Goal: Information Seeking & Learning: Learn about a topic

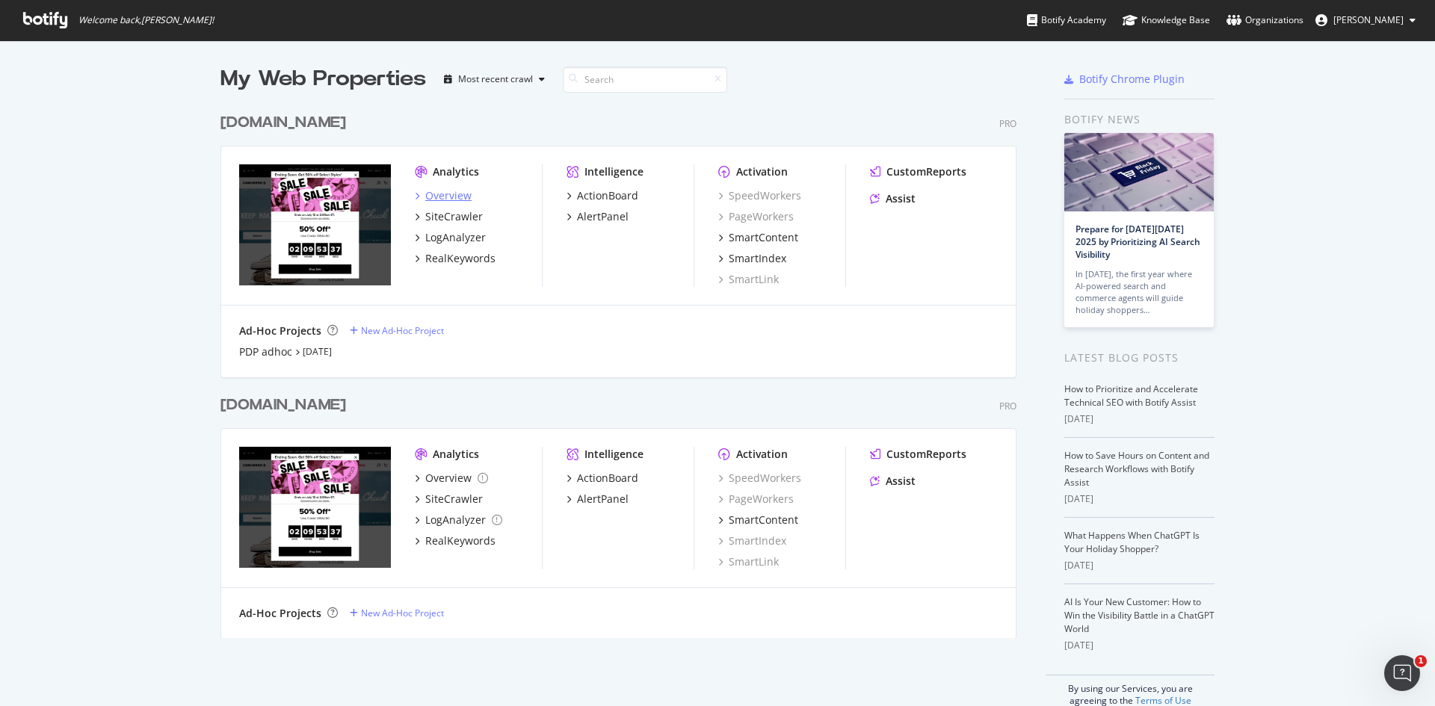
click at [439, 199] on div "Overview" at bounding box center [448, 195] width 46 height 15
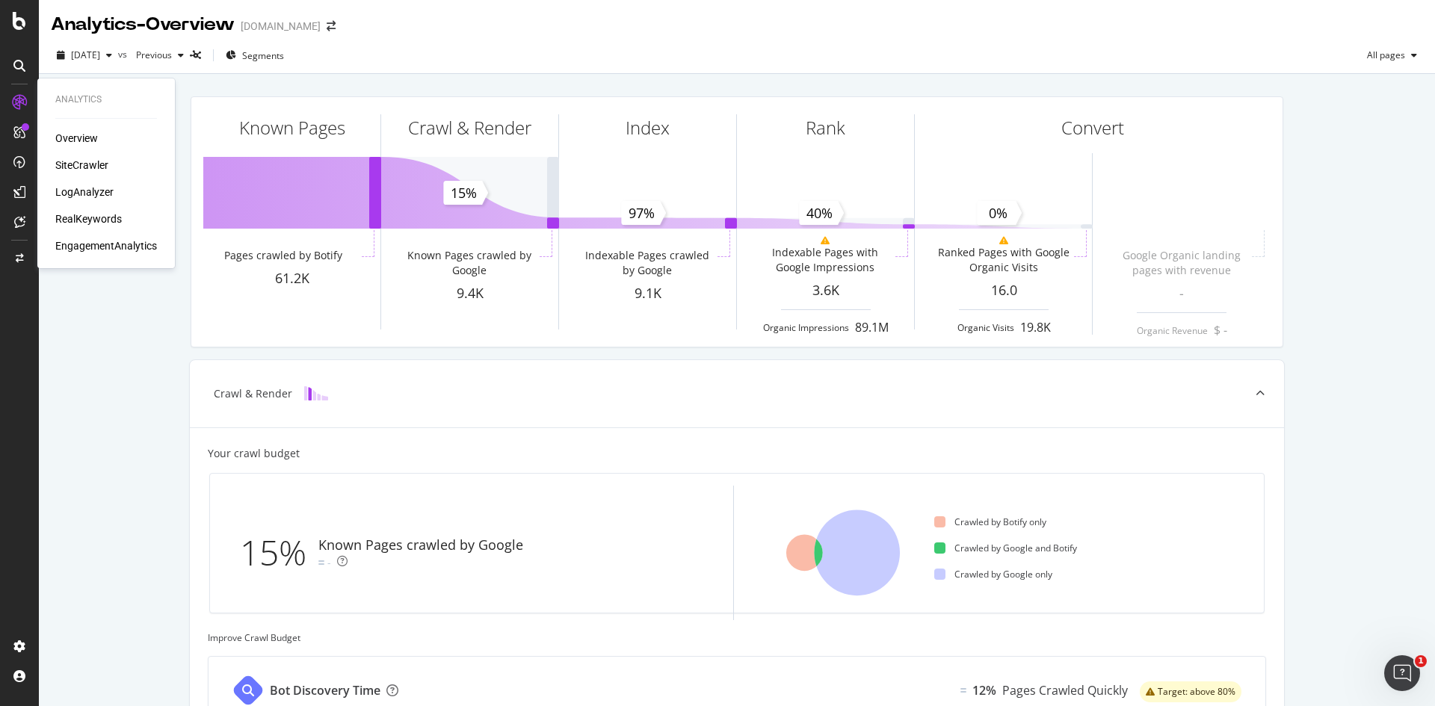
click at [104, 218] on div "RealKeywords" at bounding box center [88, 219] width 67 height 15
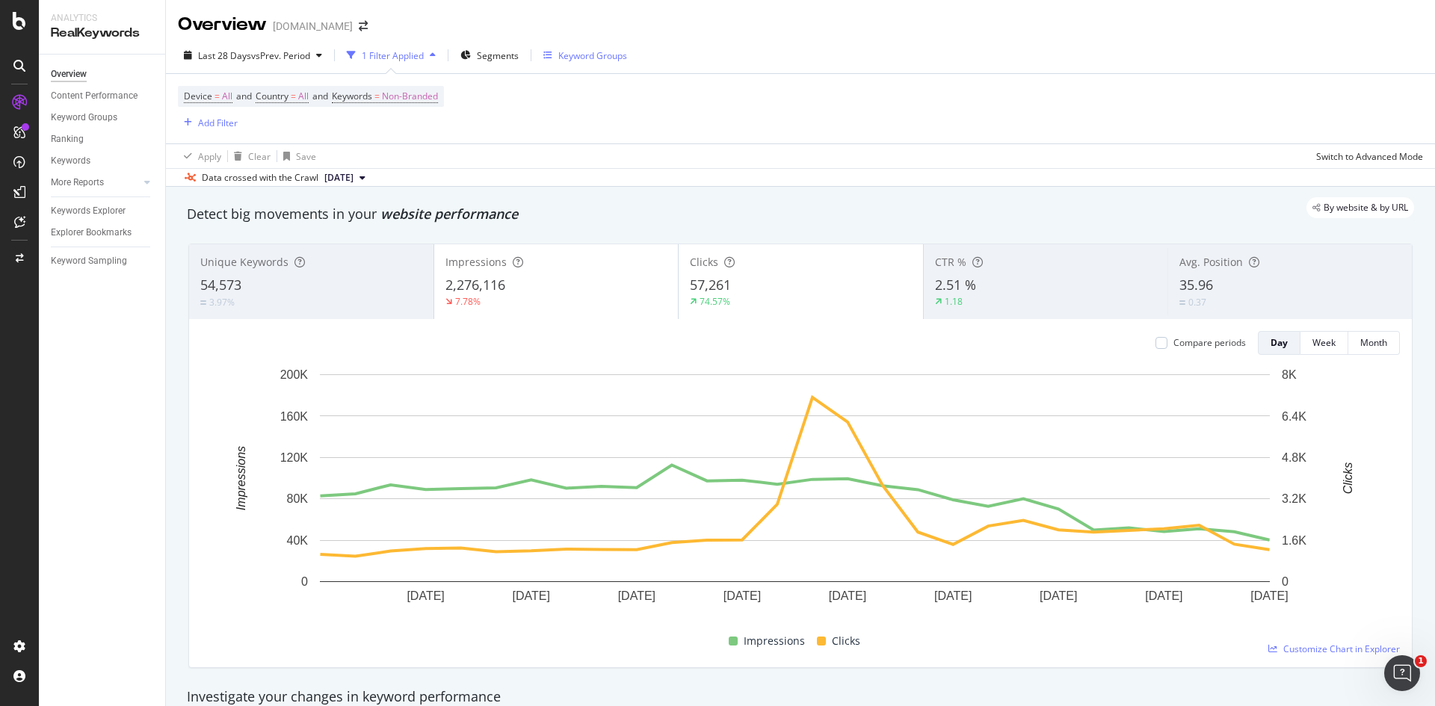
click at [603, 63] on div "Keyword Groups" at bounding box center [585, 55] width 84 height 22
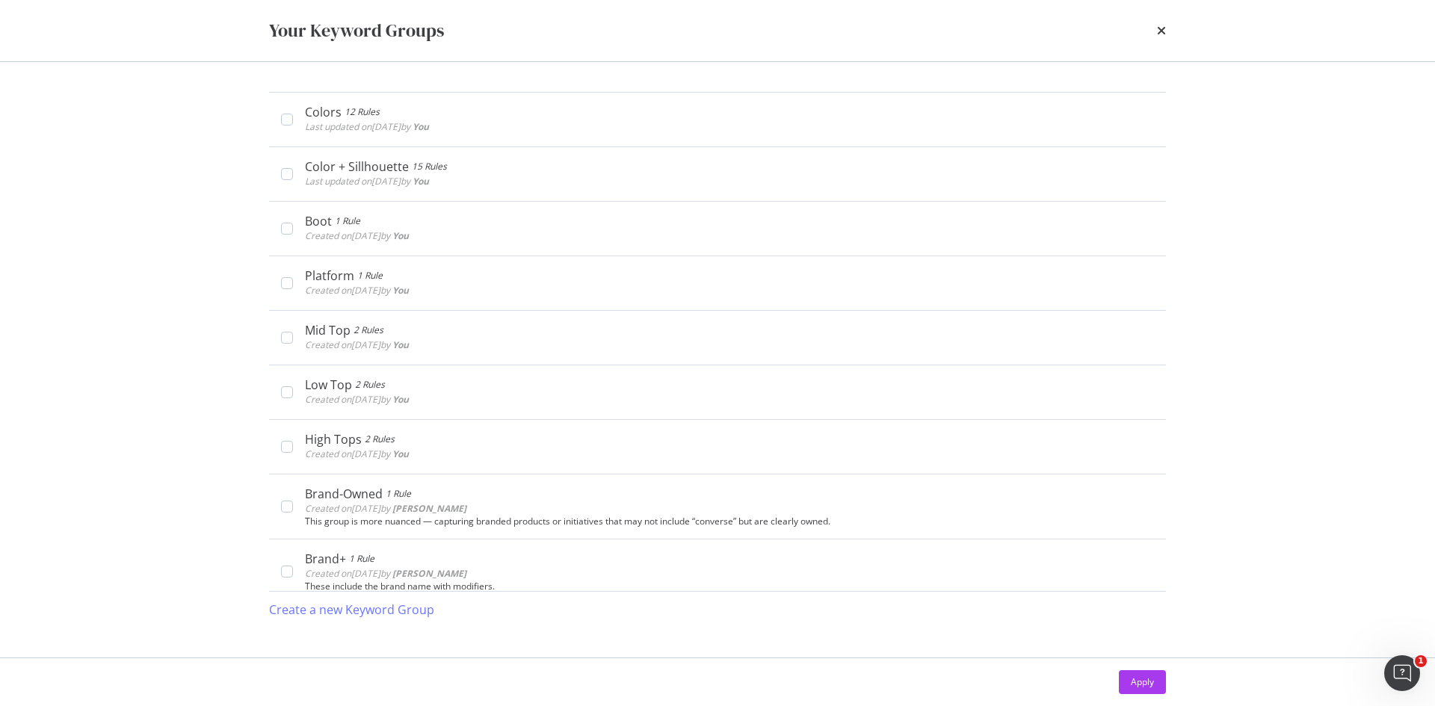
click at [1166, 28] on div "Your Keyword Groups" at bounding box center [717, 30] width 957 height 61
click at [1168, 25] on div "Your Keyword Groups" at bounding box center [717, 30] width 957 height 61
click at [1163, 28] on icon "times" at bounding box center [1161, 31] width 9 height 12
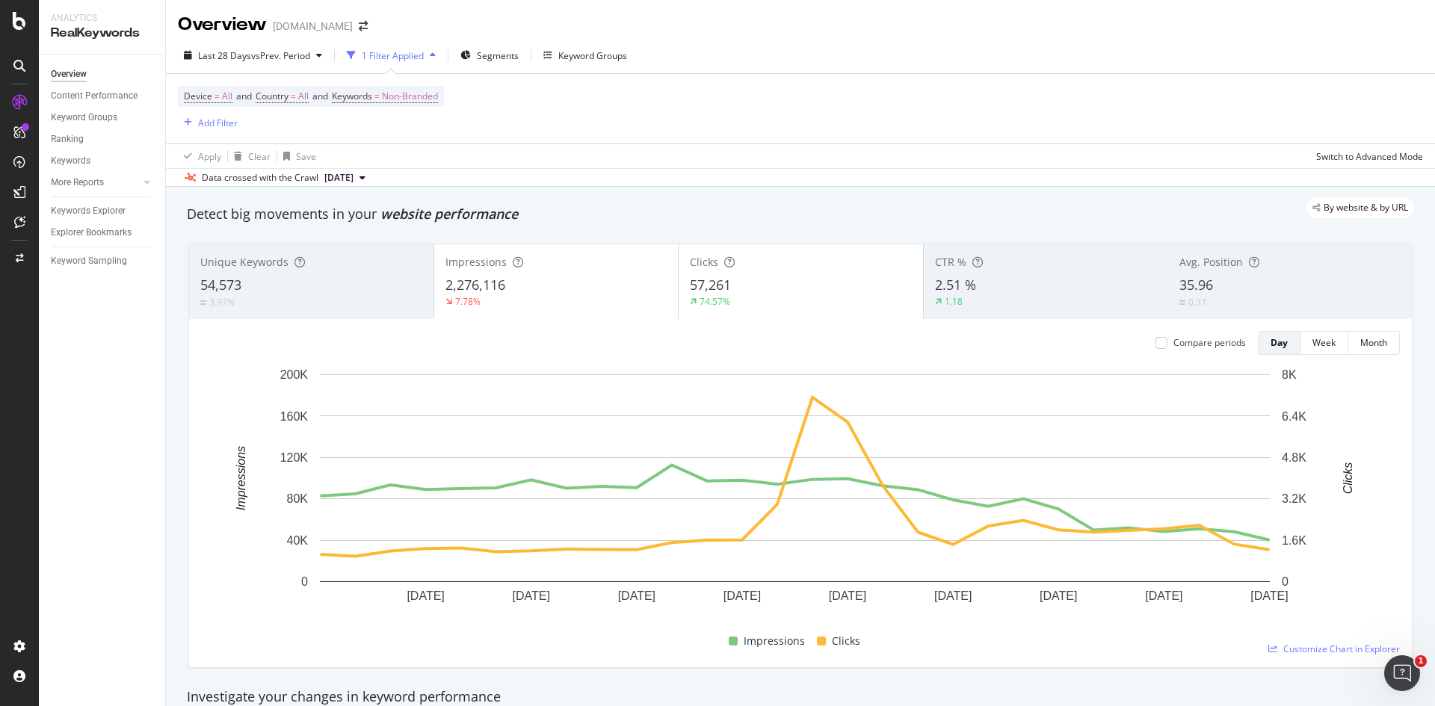
click at [392, 50] on div "1 Filter Applied" at bounding box center [393, 55] width 62 height 13
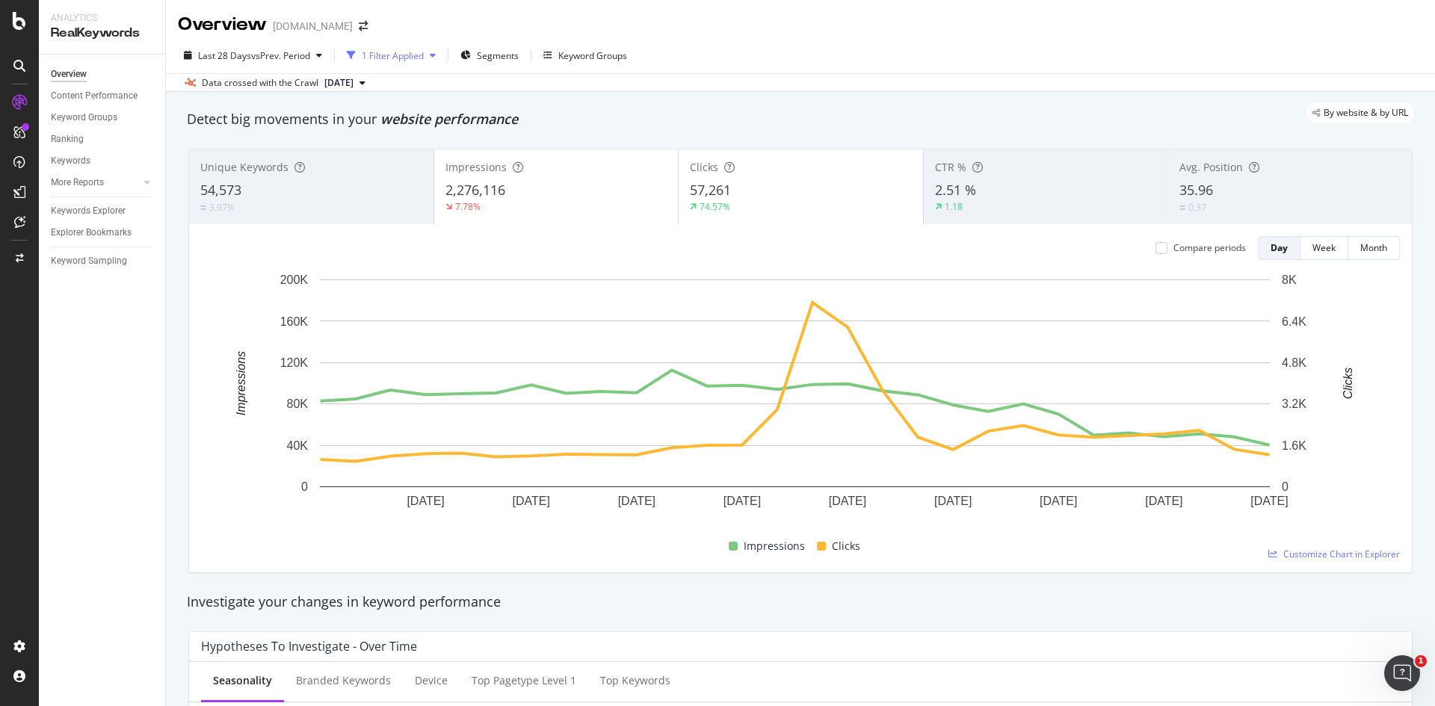
click at [392, 50] on div "1 Filter Applied" at bounding box center [393, 55] width 62 height 13
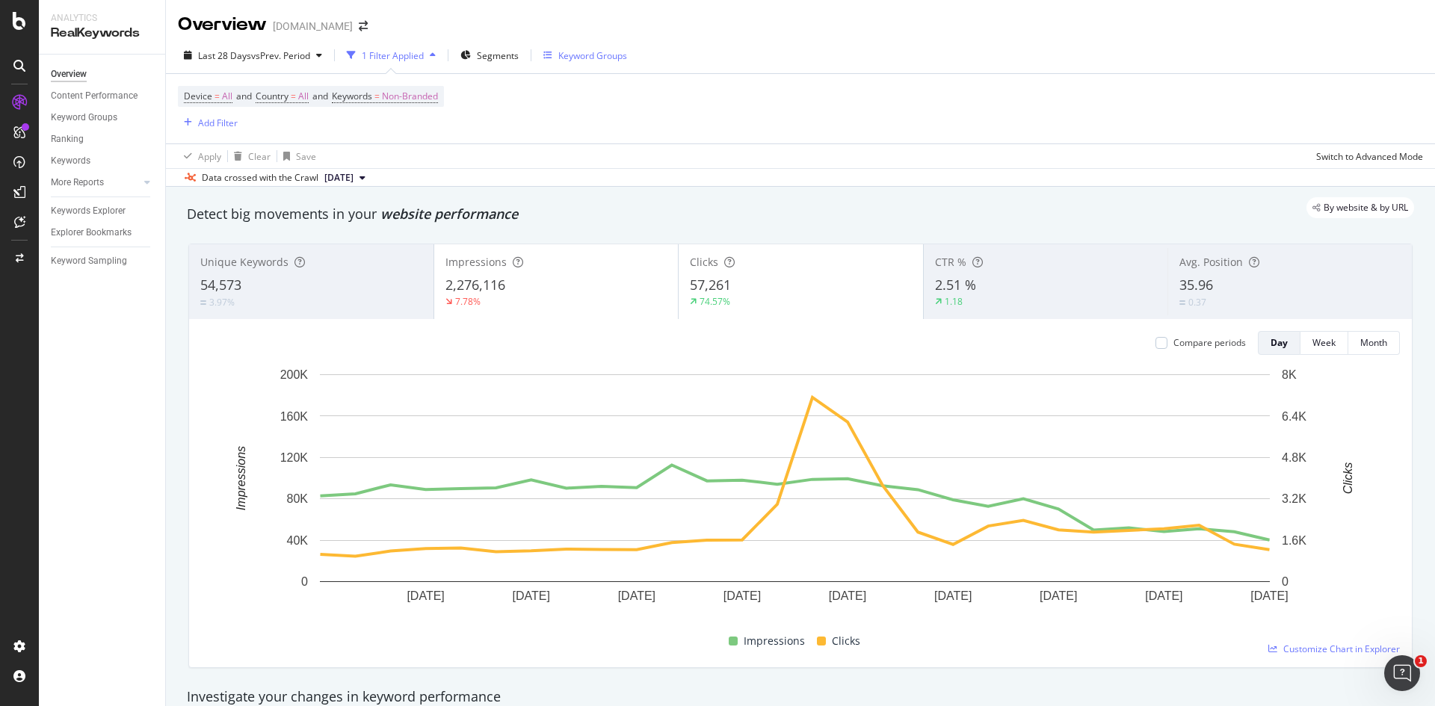
click at [623, 48] on div "Keyword Groups" at bounding box center [585, 55] width 84 height 22
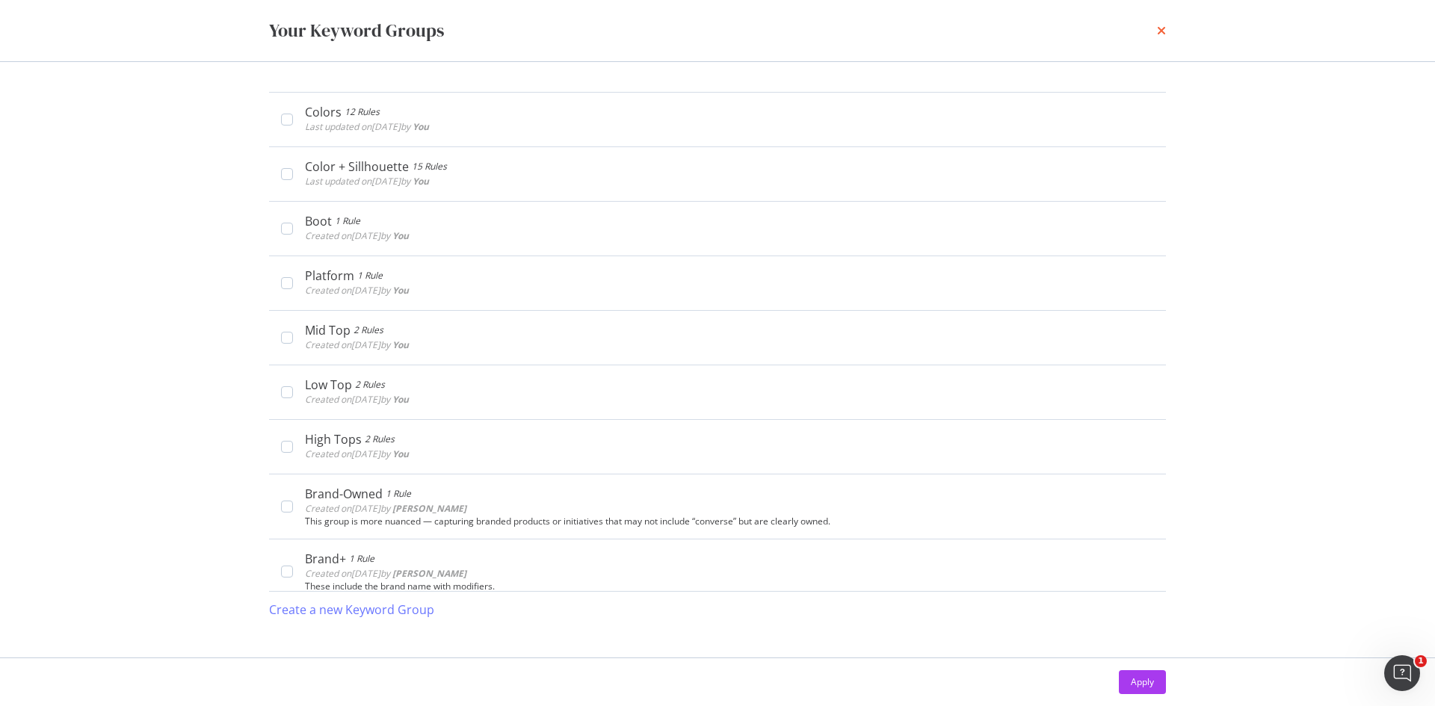
click at [1161, 34] on icon "times" at bounding box center [1161, 31] width 9 height 12
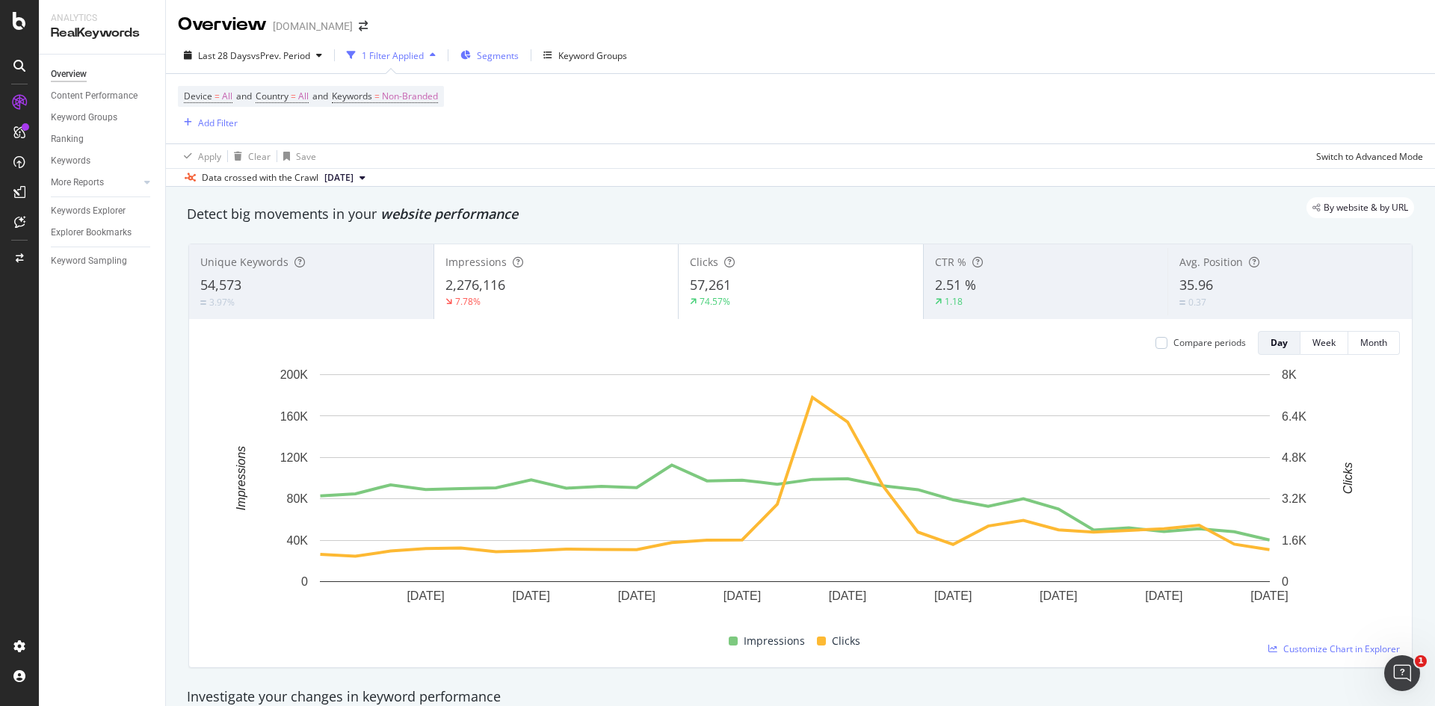
click at [512, 53] on span "Segments" at bounding box center [498, 55] width 42 height 13
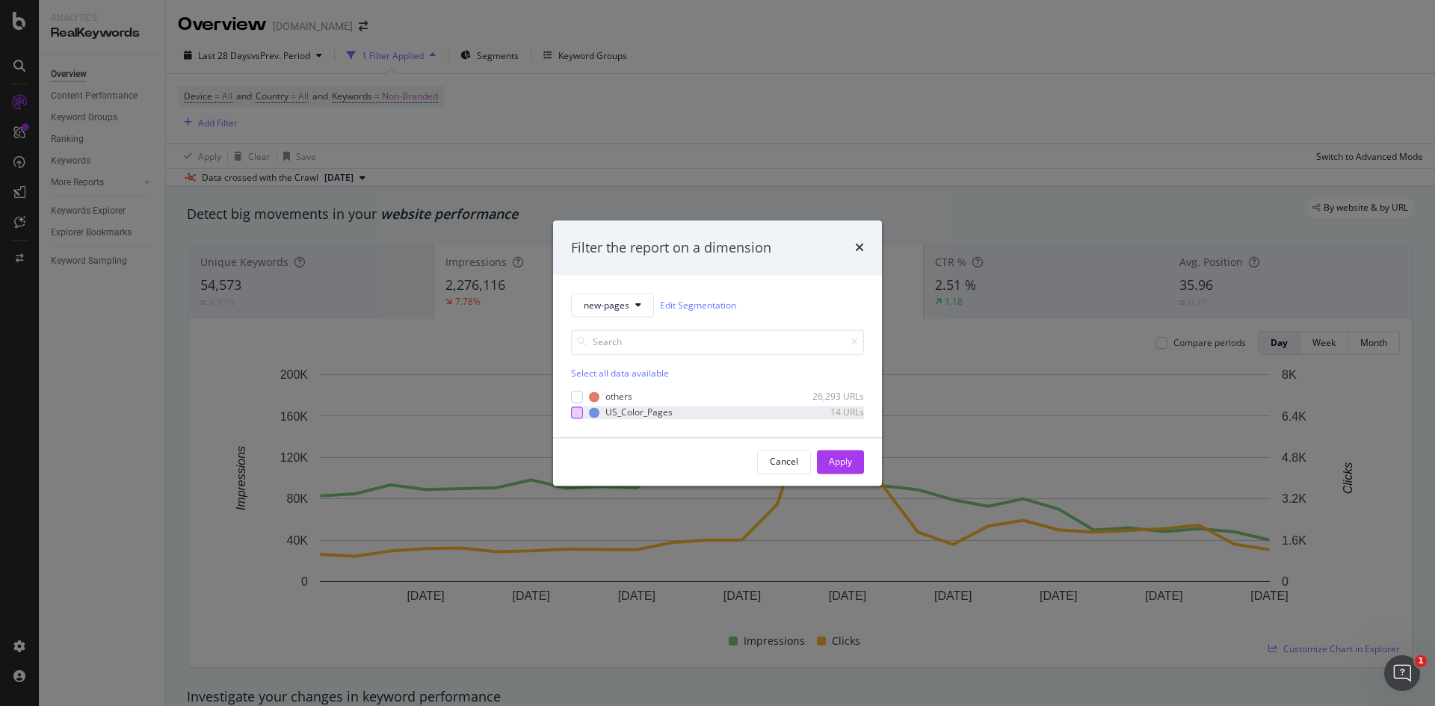
click at [577, 415] on div "modal" at bounding box center [577, 413] width 12 height 12
click at [844, 462] on div "Apply" at bounding box center [840, 461] width 23 height 13
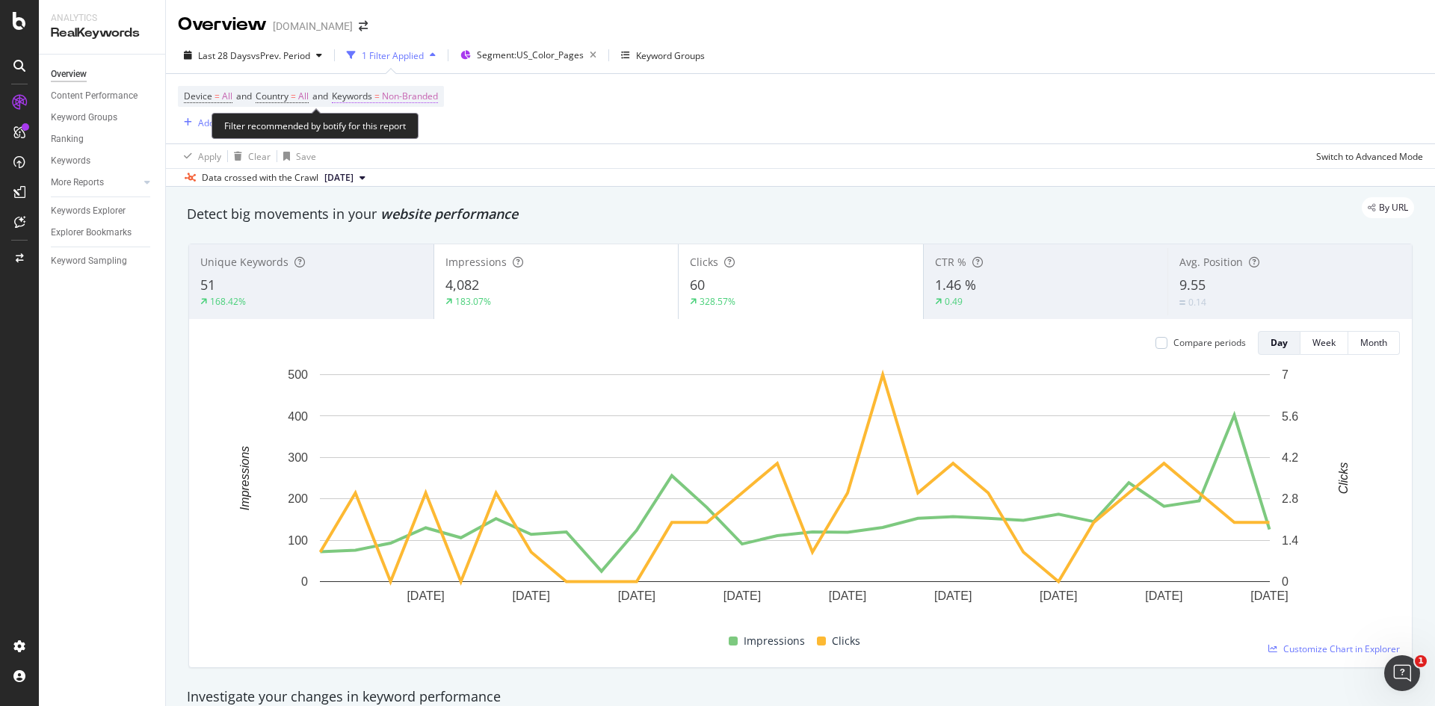
click at [394, 87] on span "Non-Branded" at bounding box center [410, 96] width 56 height 21
click at [407, 129] on span "Non-Branded" at bounding box center [385, 131] width 62 height 13
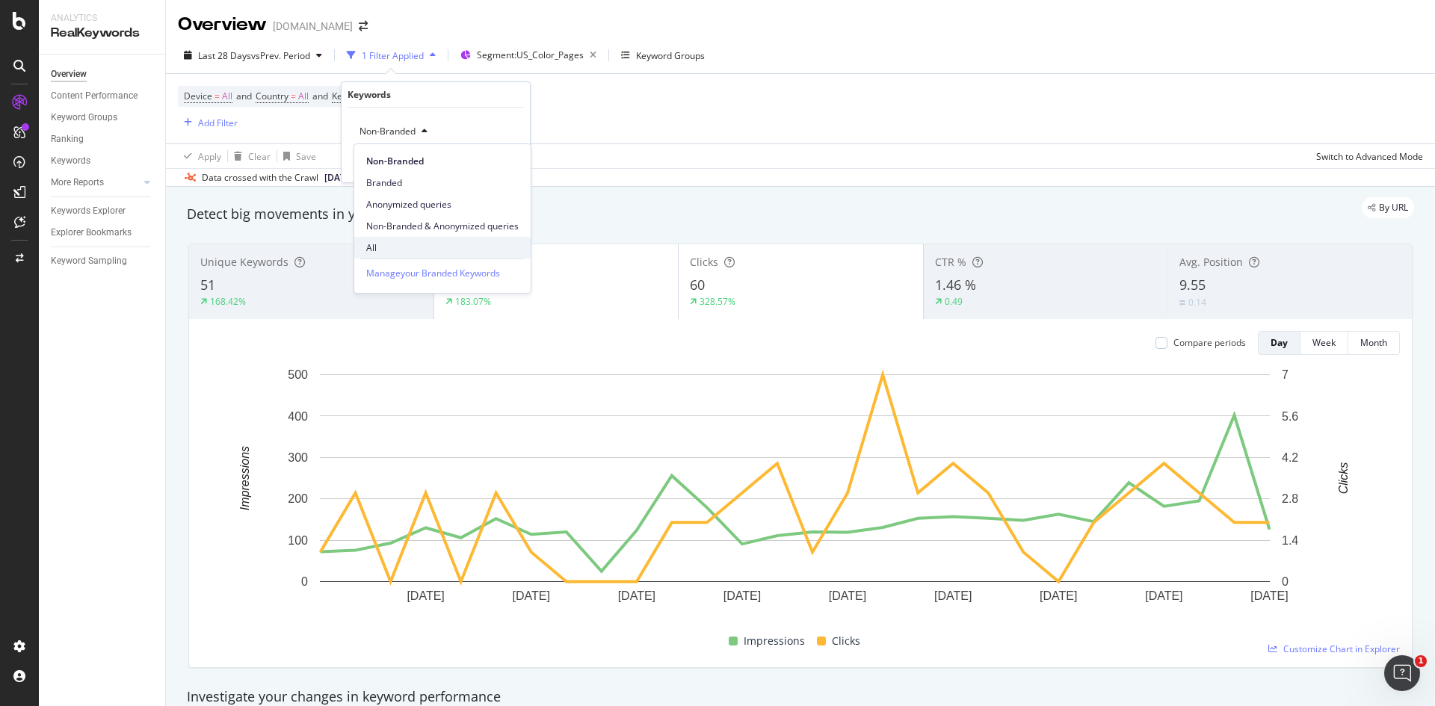
click at [409, 239] on div "All" at bounding box center [442, 248] width 176 height 22
click at [505, 163] on div "Apply" at bounding box center [506, 163] width 23 height 13
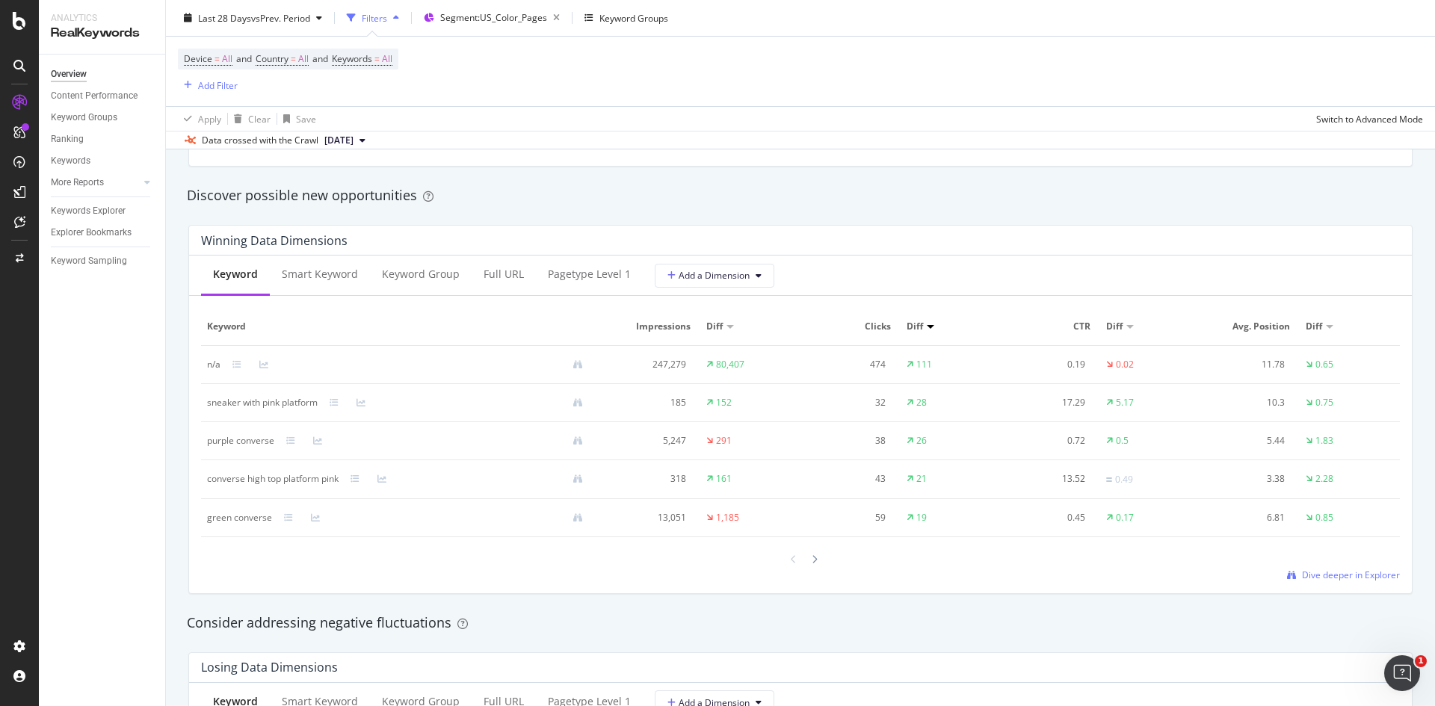
scroll to position [753, 0]
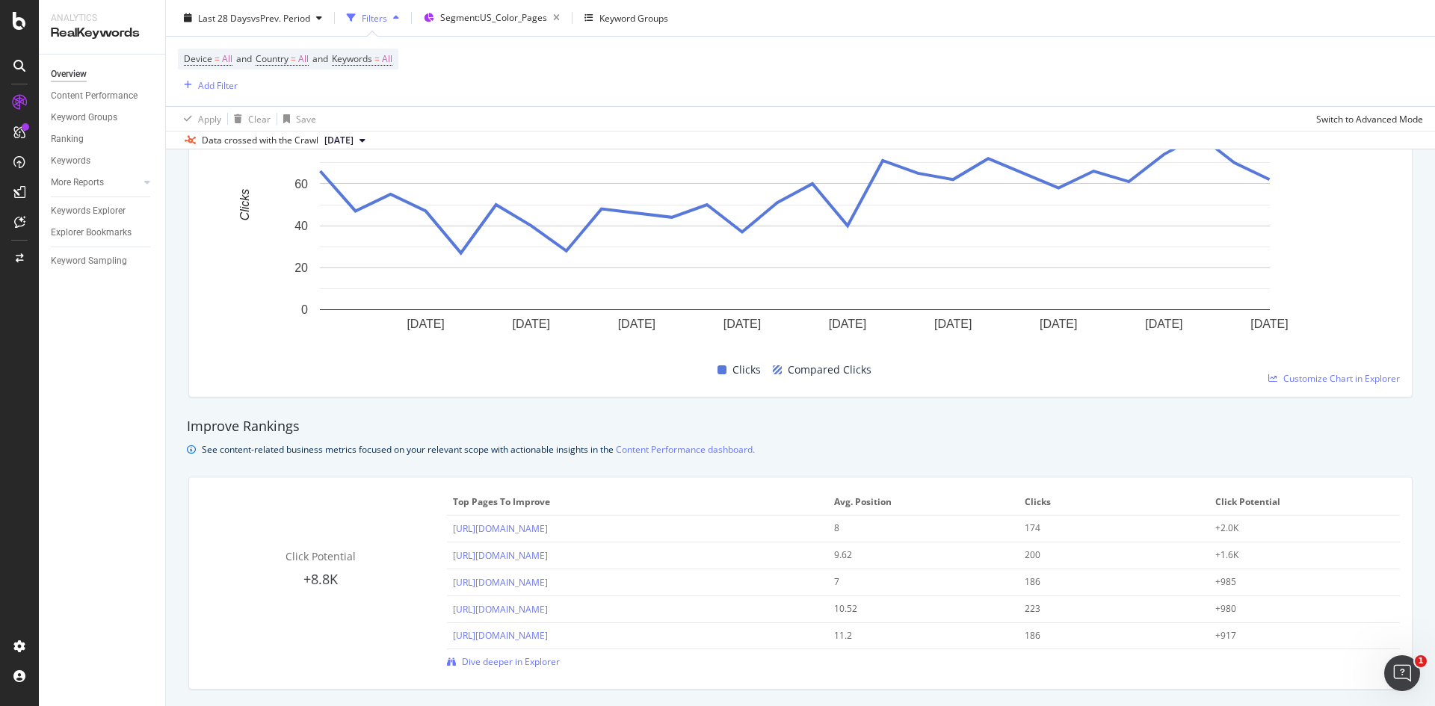
click at [1033, 505] on span "Clicks" at bounding box center [1112, 502] width 175 height 13
